Goal: Check status: Check status

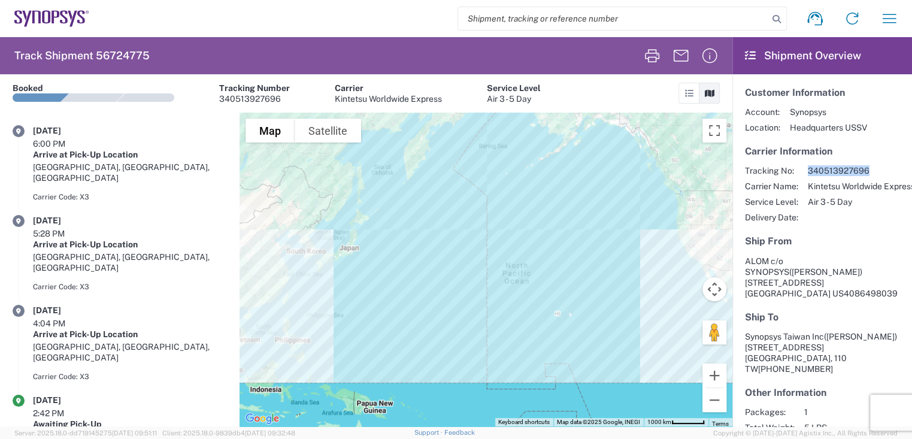
drag, startPoint x: 871, startPoint y: 168, endPoint x: 810, endPoint y: 171, distance: 61.1
click at [810, 171] on span "340513927696" at bounding box center [861, 170] width 107 height 11
copy span "340513927696"
drag, startPoint x: 851, startPoint y: 280, endPoint x: 803, endPoint y: 279, distance: 47.9
click at [843, 289] on span "4086498039" at bounding box center [870, 294] width 54 height 10
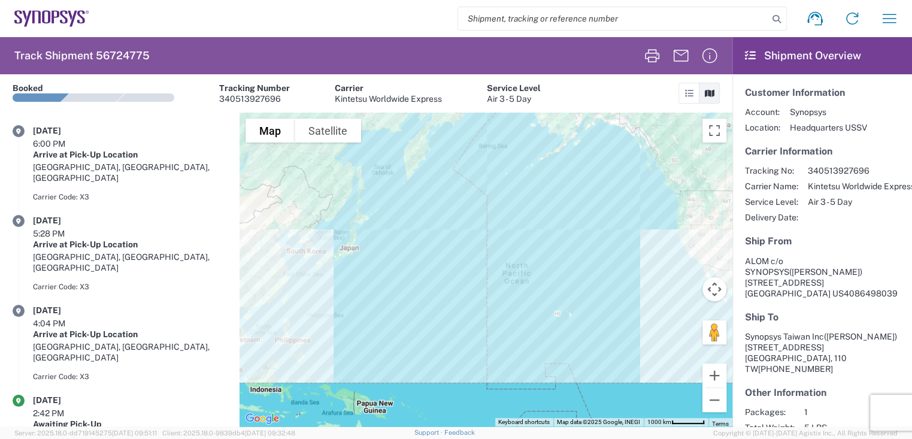
drag, startPoint x: 803, startPoint y: 279, endPoint x: 837, endPoint y: 315, distance: 49.1
click at [837, 315] on section "Ship To Synopsys Taiwan Inc ([PERSON_NAME]) [STREET_ADDRESS] TW [PHONE_NUMBER]" at bounding box center [822, 342] width 154 height 63
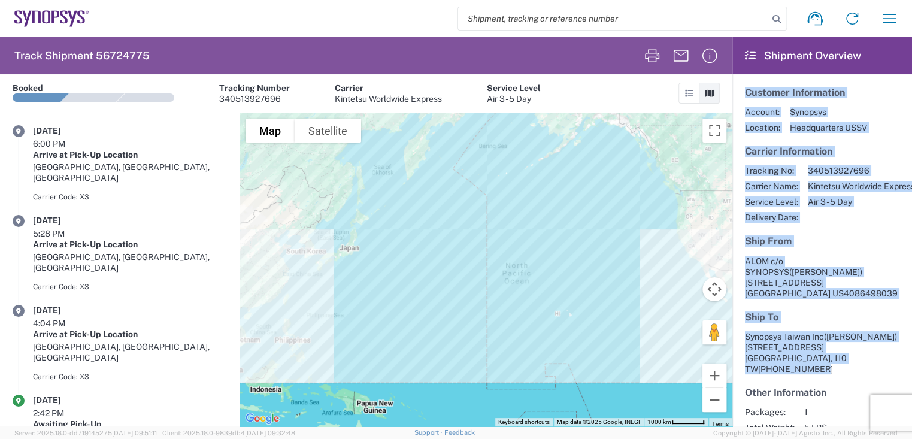
drag, startPoint x: 747, startPoint y: 93, endPoint x: 822, endPoint y: 355, distance: 272.1
click at [822, 355] on article "Customer Information Account: Synopsys Location: Headquarters USSV Carrier Info…" at bounding box center [822, 290] width 180 height 433
copy article "Customer Information Account: Synopsys Location: Headquarters USSV Carrier Info…"
click at [867, 148] on h5 "Carrier Information" at bounding box center [822, 150] width 154 height 11
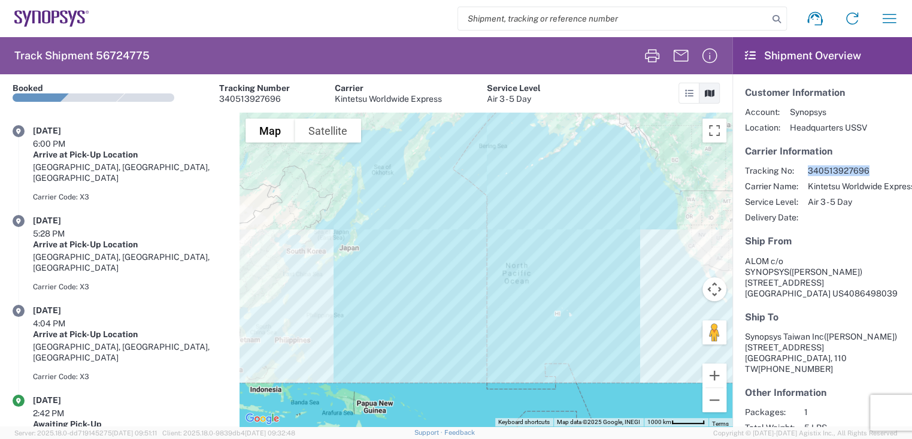
drag, startPoint x: 873, startPoint y: 173, endPoint x: 809, endPoint y: 171, distance: 64.7
click at [809, 171] on span "340513927696" at bounding box center [861, 170] width 107 height 11
copy span "340513927696"
